Goal: Task Accomplishment & Management: Complete application form

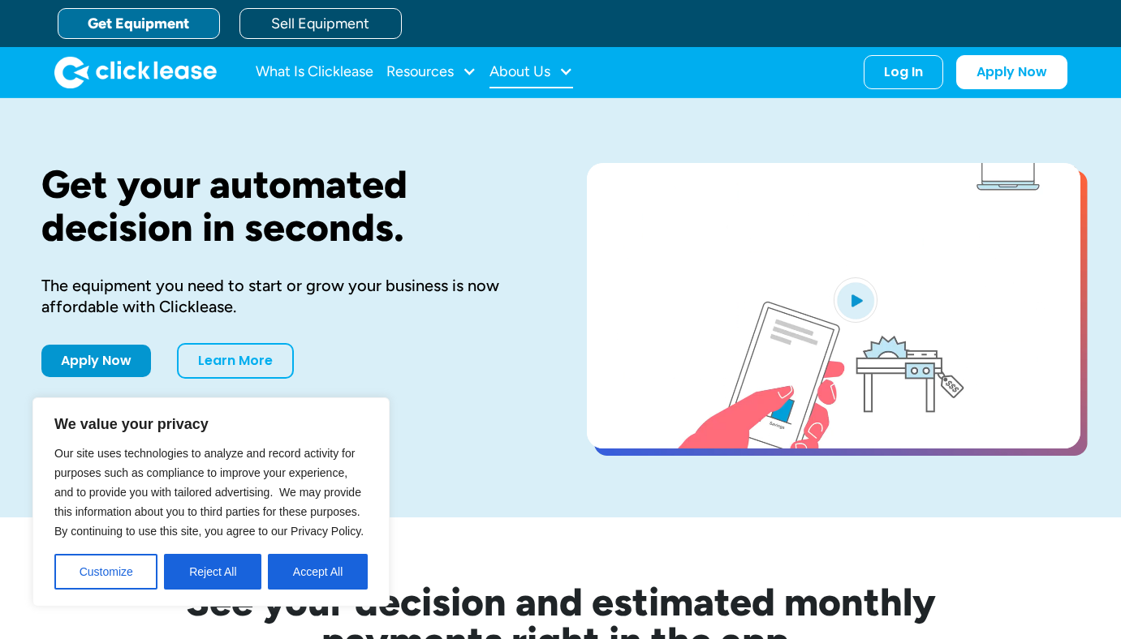
click at [561, 64] on div at bounding box center [565, 71] width 15 height 15
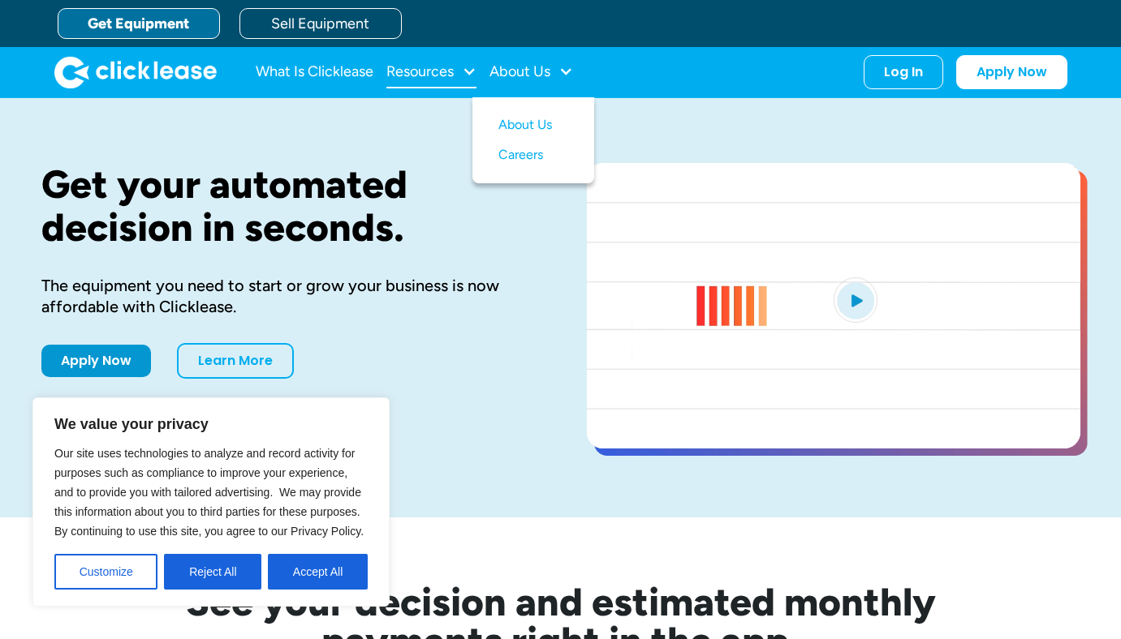
click at [465, 67] on div at bounding box center [469, 71] width 15 height 15
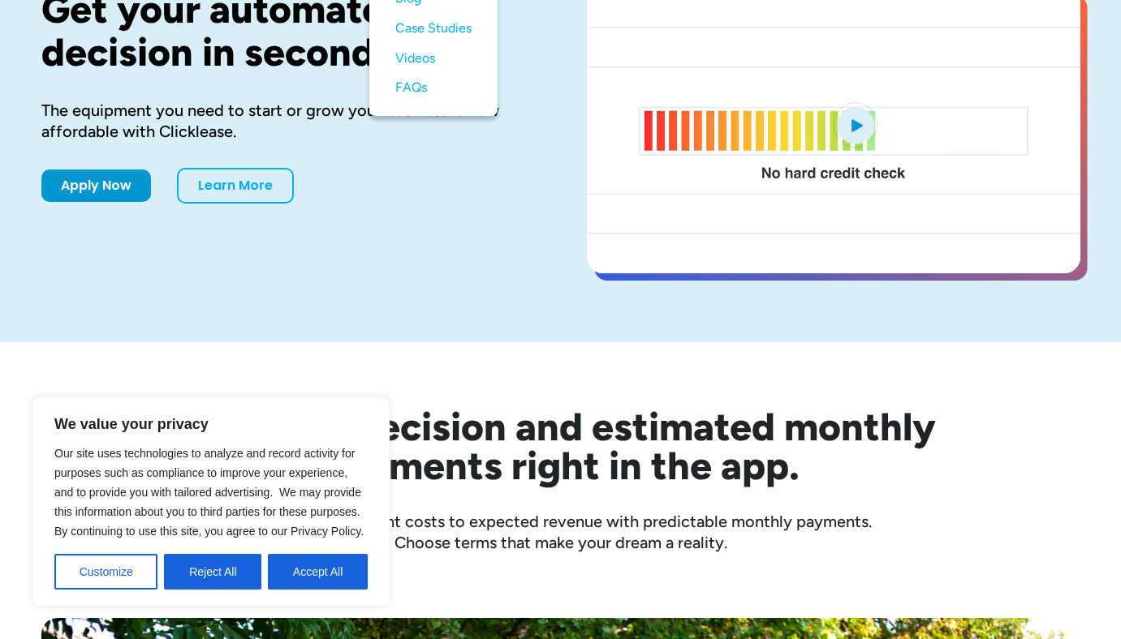
scroll to position [177, 0]
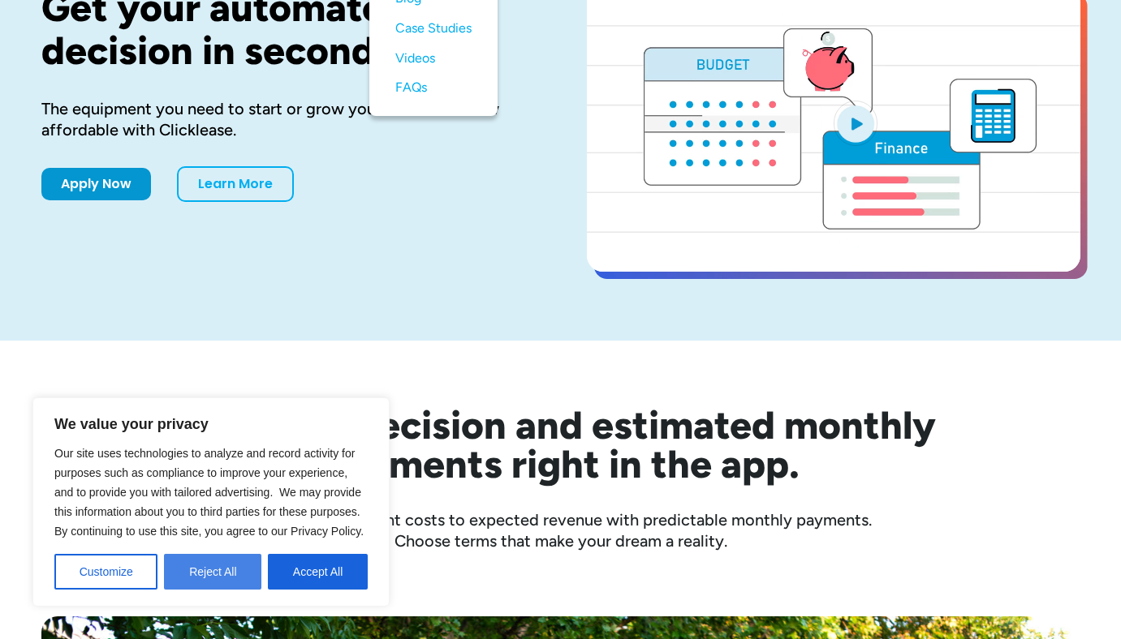
click at [238, 572] on button "Reject All" at bounding box center [212, 572] width 97 height 36
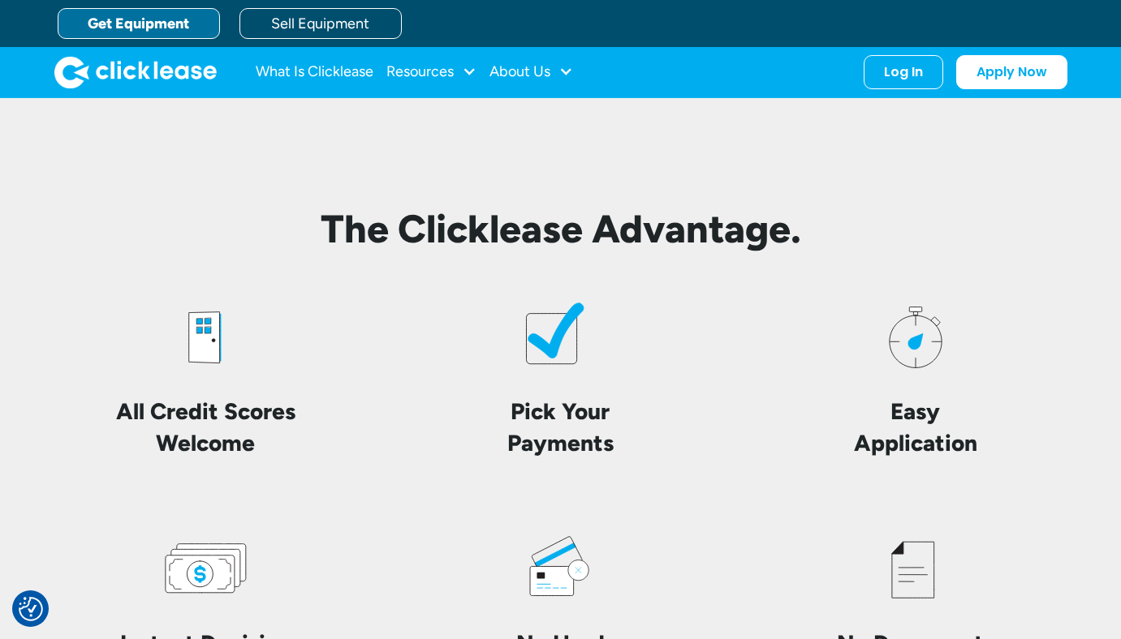
scroll to position [3580, 0]
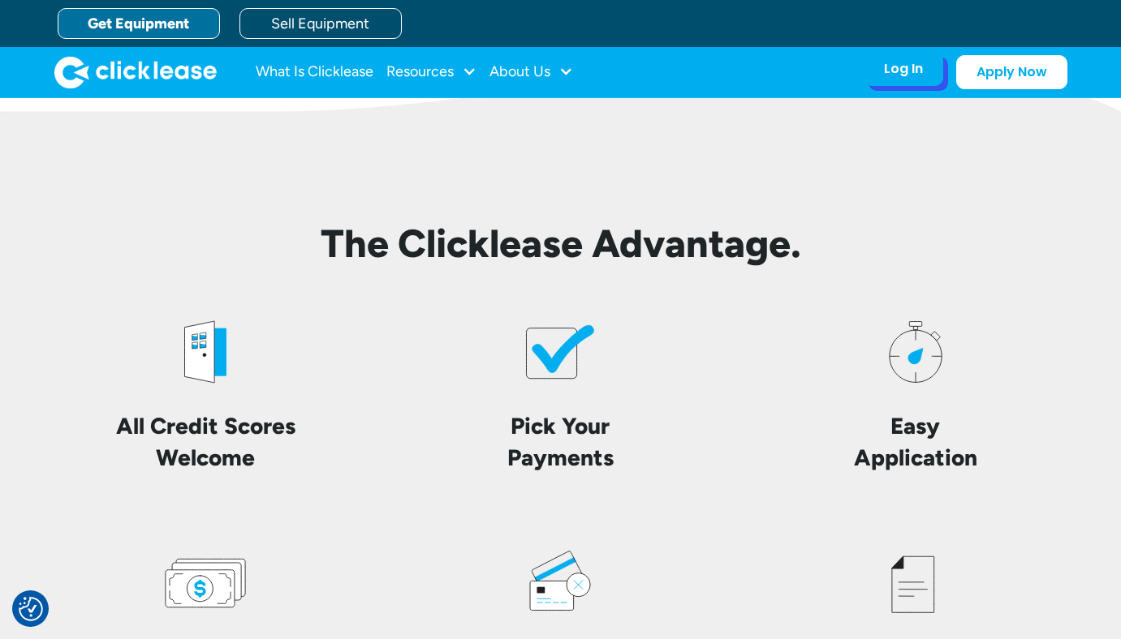
click at [902, 75] on div "Log In" at bounding box center [903, 69] width 39 height 16
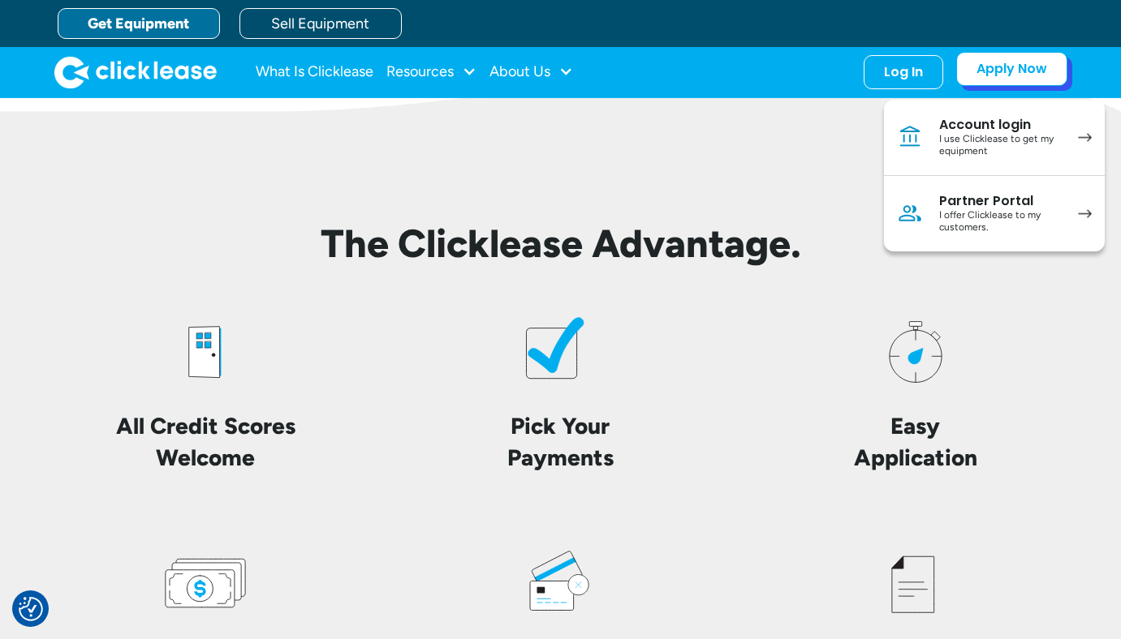
click at [1047, 71] on link "Apply Now" at bounding box center [1011, 69] width 111 height 34
